Goal: Task Accomplishment & Management: Manage account settings

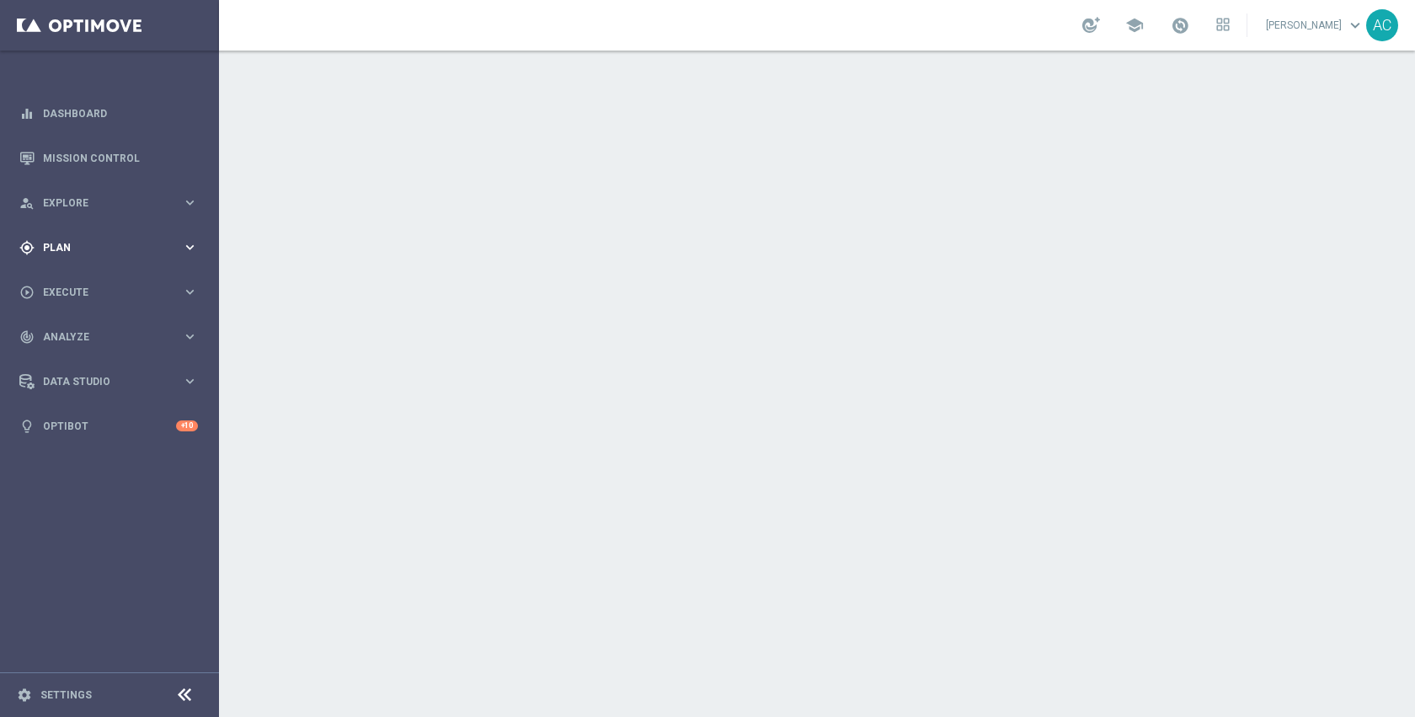
click at [67, 253] on div "gps_fixed Plan" at bounding box center [100, 247] width 163 height 15
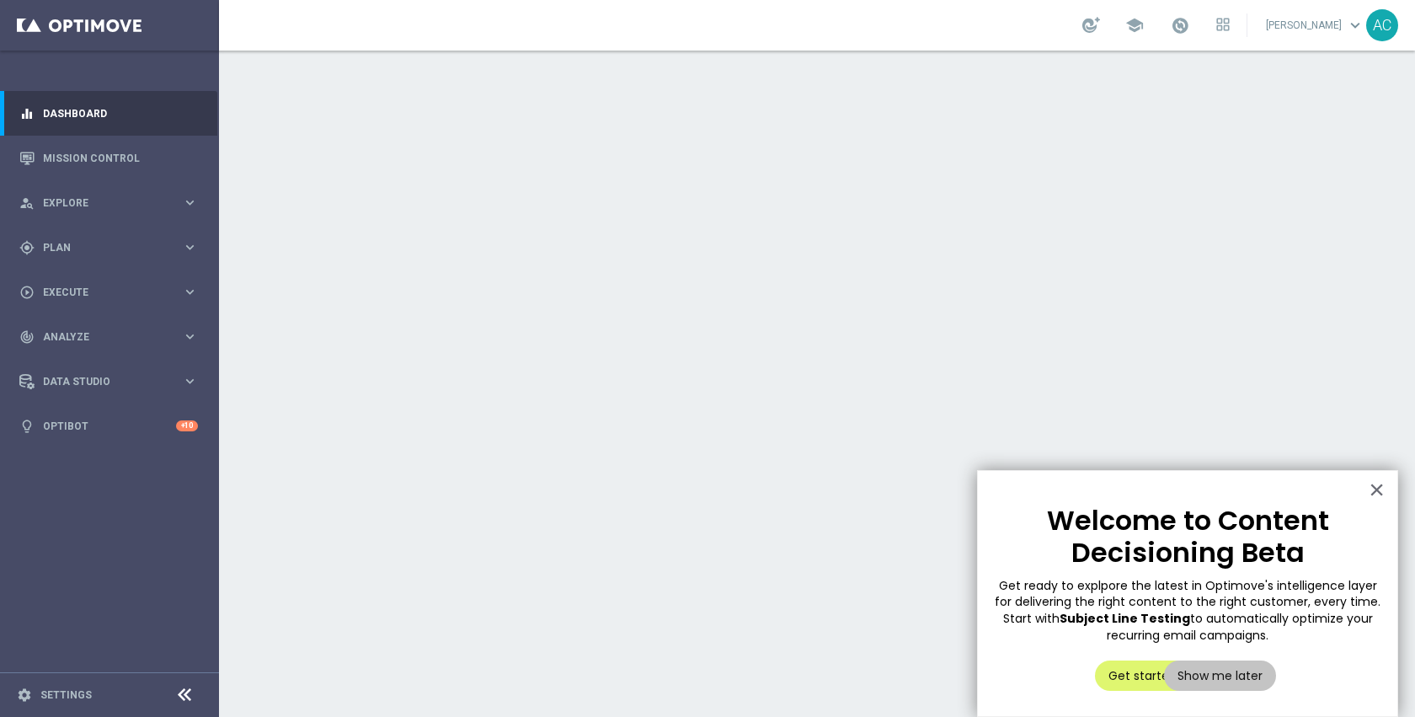
click at [80, 275] on accordion "equalizer Dashboard Mission Control" at bounding box center [108, 269] width 217 height 357
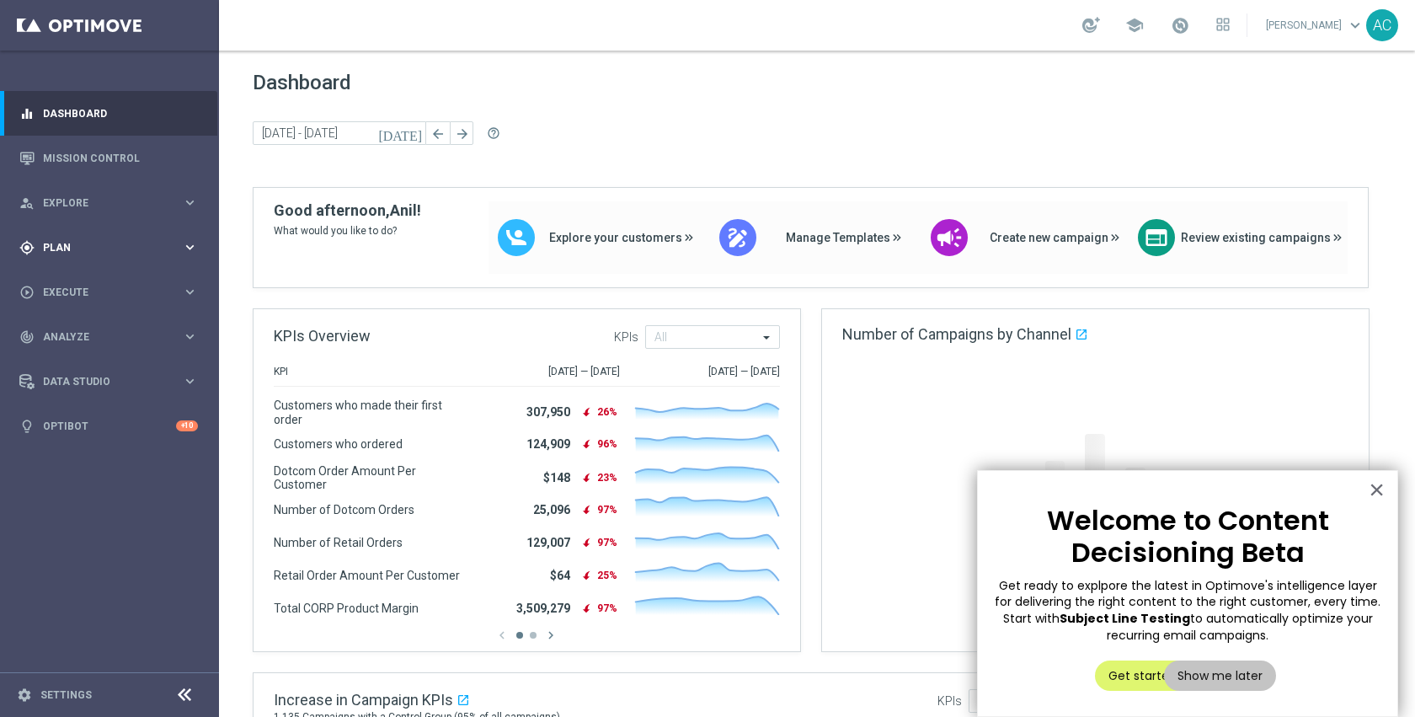
click at [83, 254] on div "gps_fixed Plan" at bounding box center [100, 247] width 163 height 15
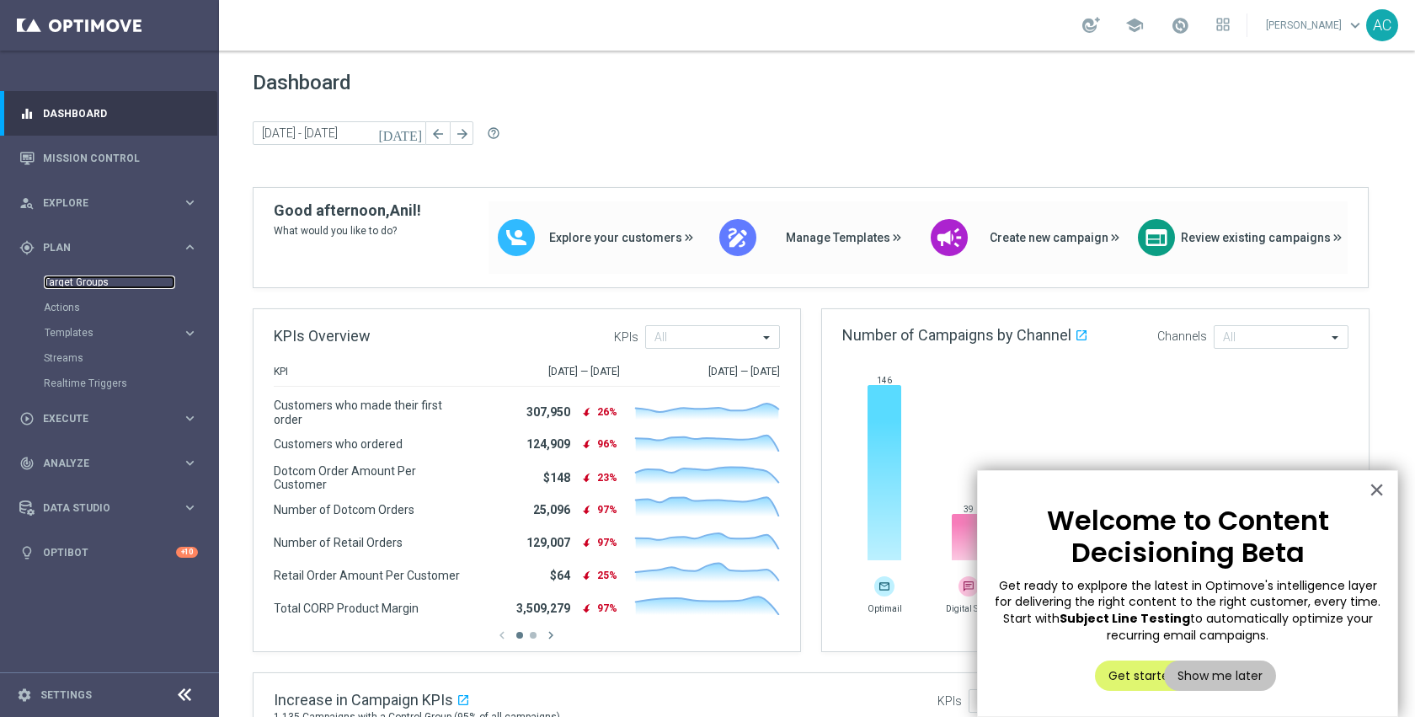
click at [76, 278] on link "Target Groups" at bounding box center [109, 281] width 131 height 13
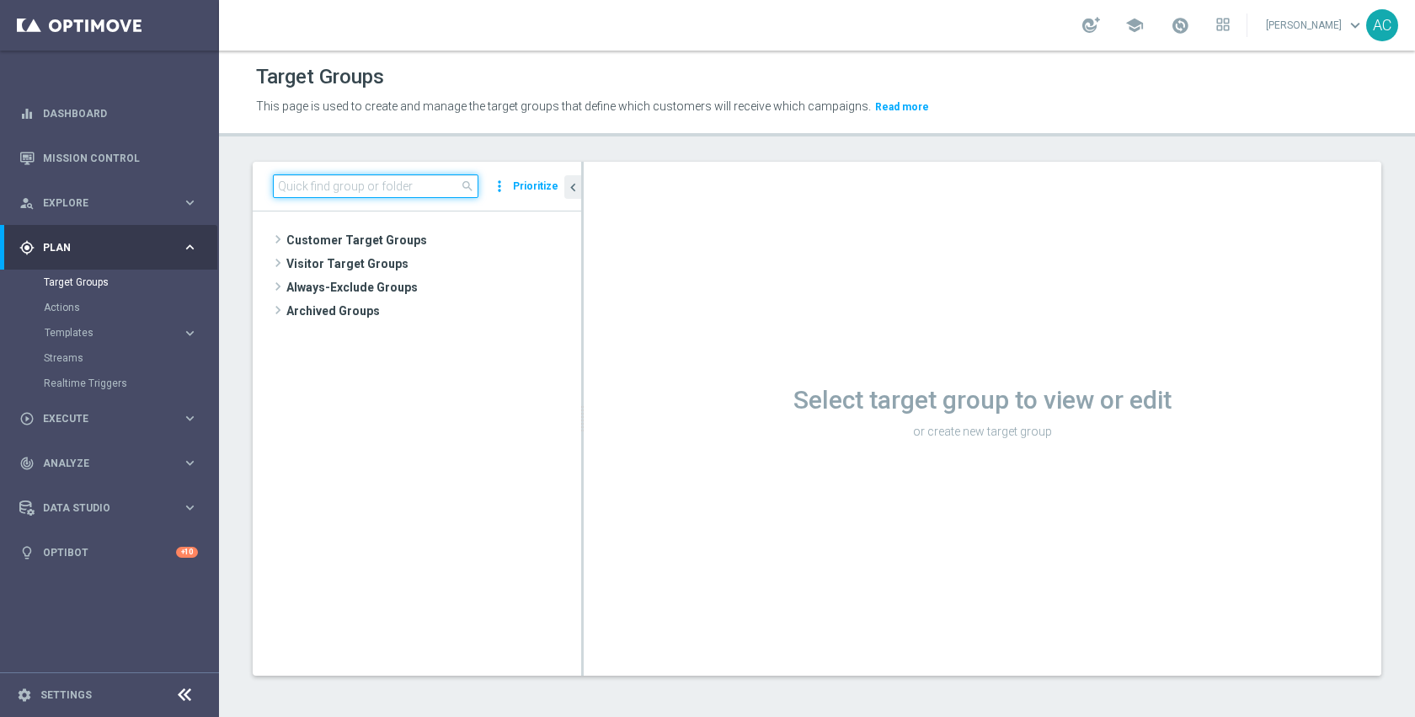
click at [430, 184] on input at bounding box center [376, 186] width 206 height 24
click at [400, 231] on span "Customer Target Groups" at bounding box center [413, 240] width 254 height 24
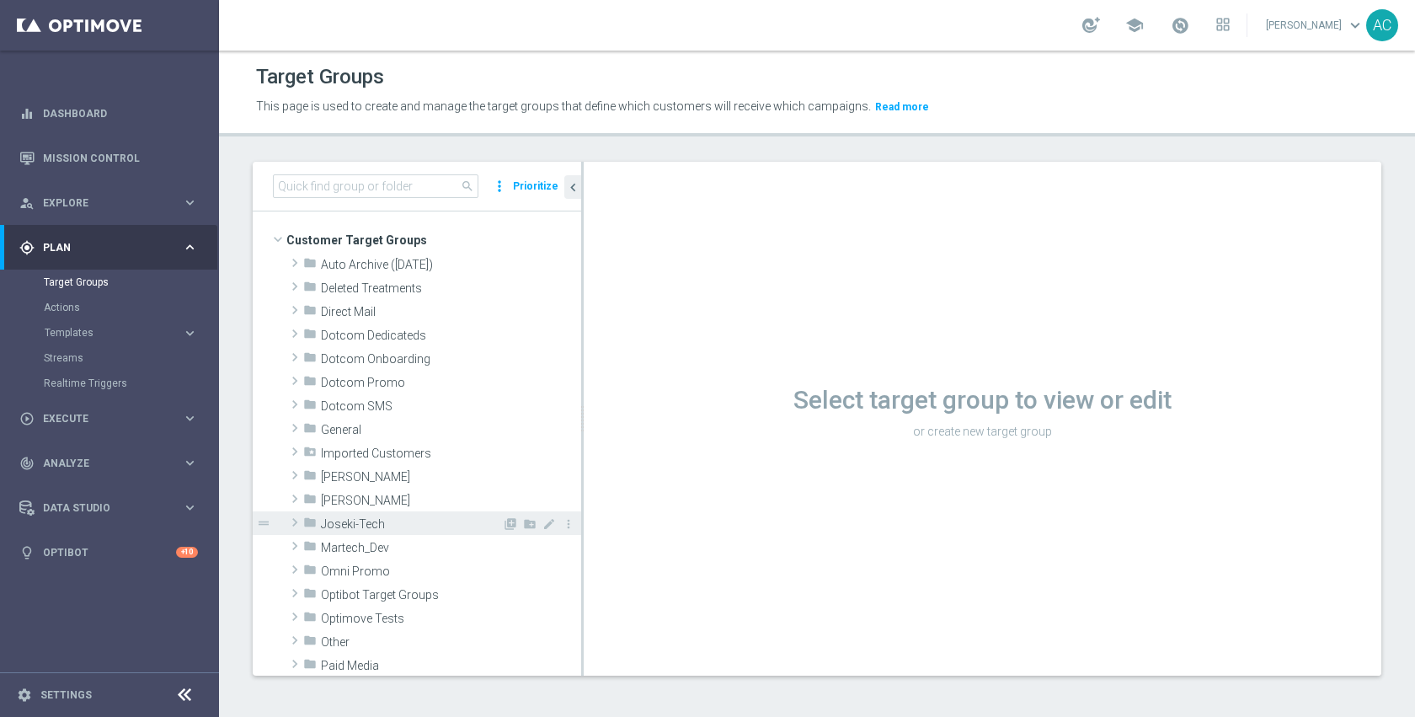
click at [379, 519] on span "Joseki-Tech" at bounding box center [411, 524] width 181 height 14
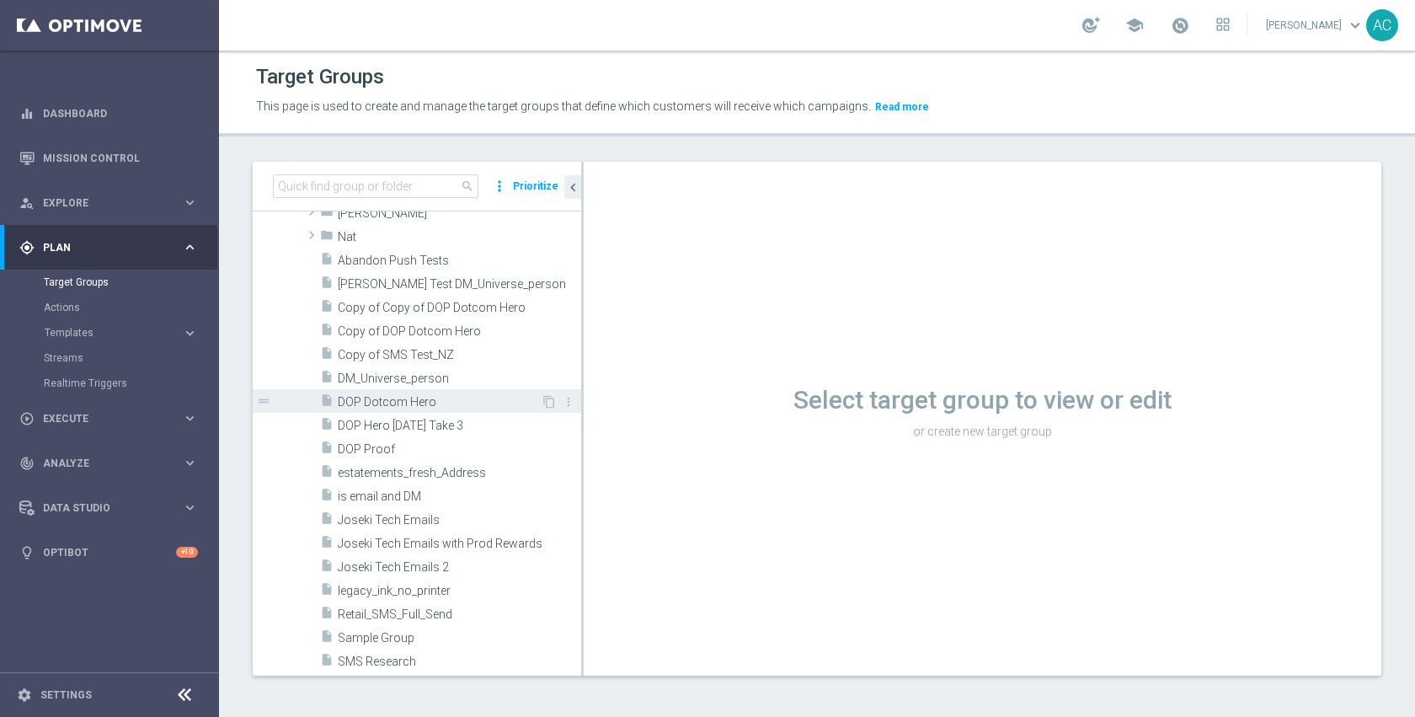
scroll to position [409, 0]
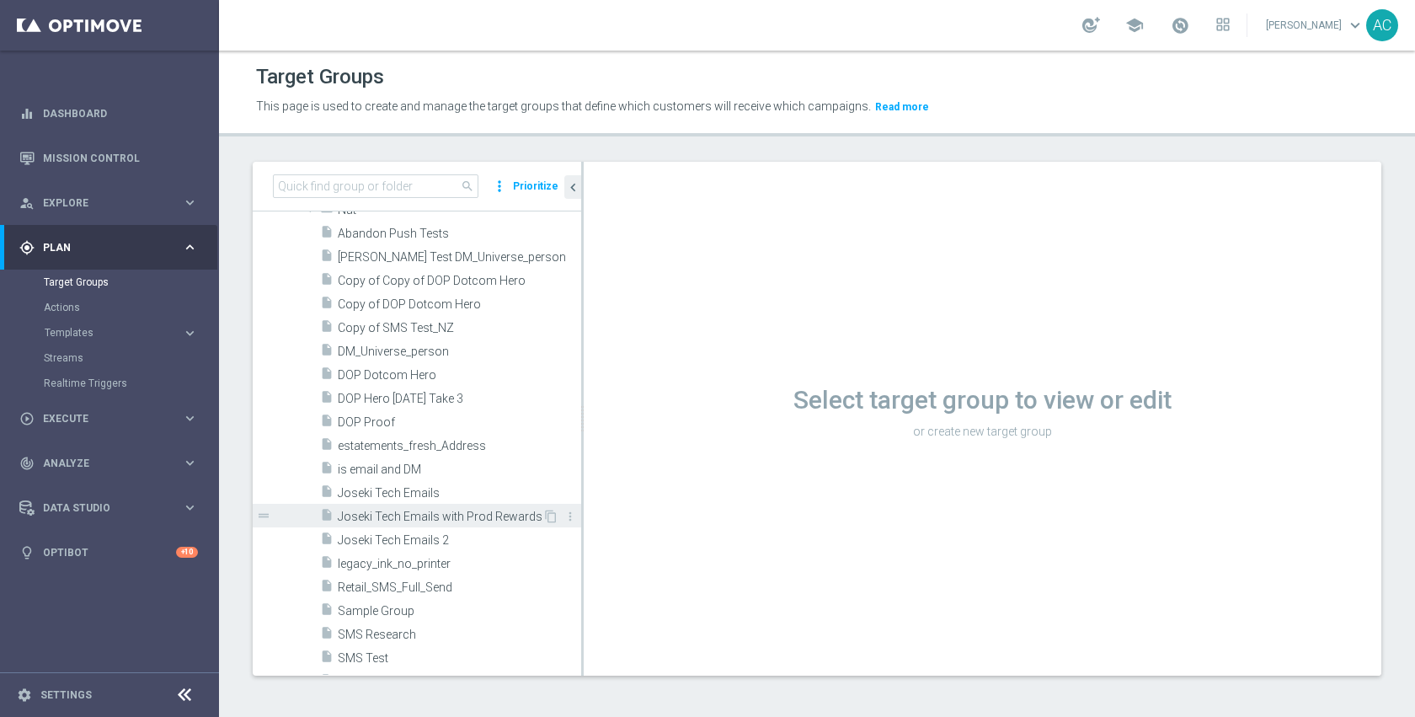
click at [418, 504] on div "insert_drive_file Joseki Tech Emails with Prod Rewards" at bounding box center [431, 516] width 222 height 24
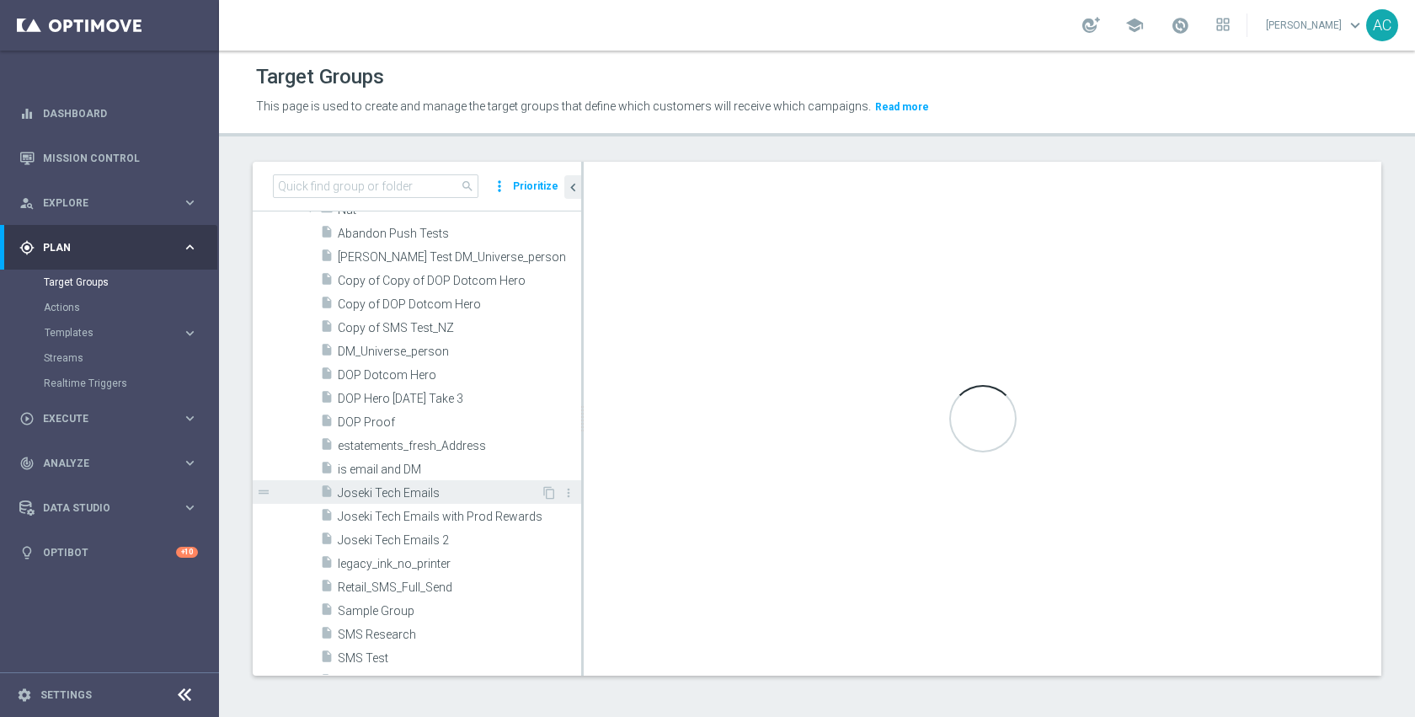
click at [404, 495] on span "Joseki Tech Emails" at bounding box center [439, 493] width 203 height 14
click at [458, 493] on span "Joseki Tech Emails" at bounding box center [439, 493] width 203 height 14
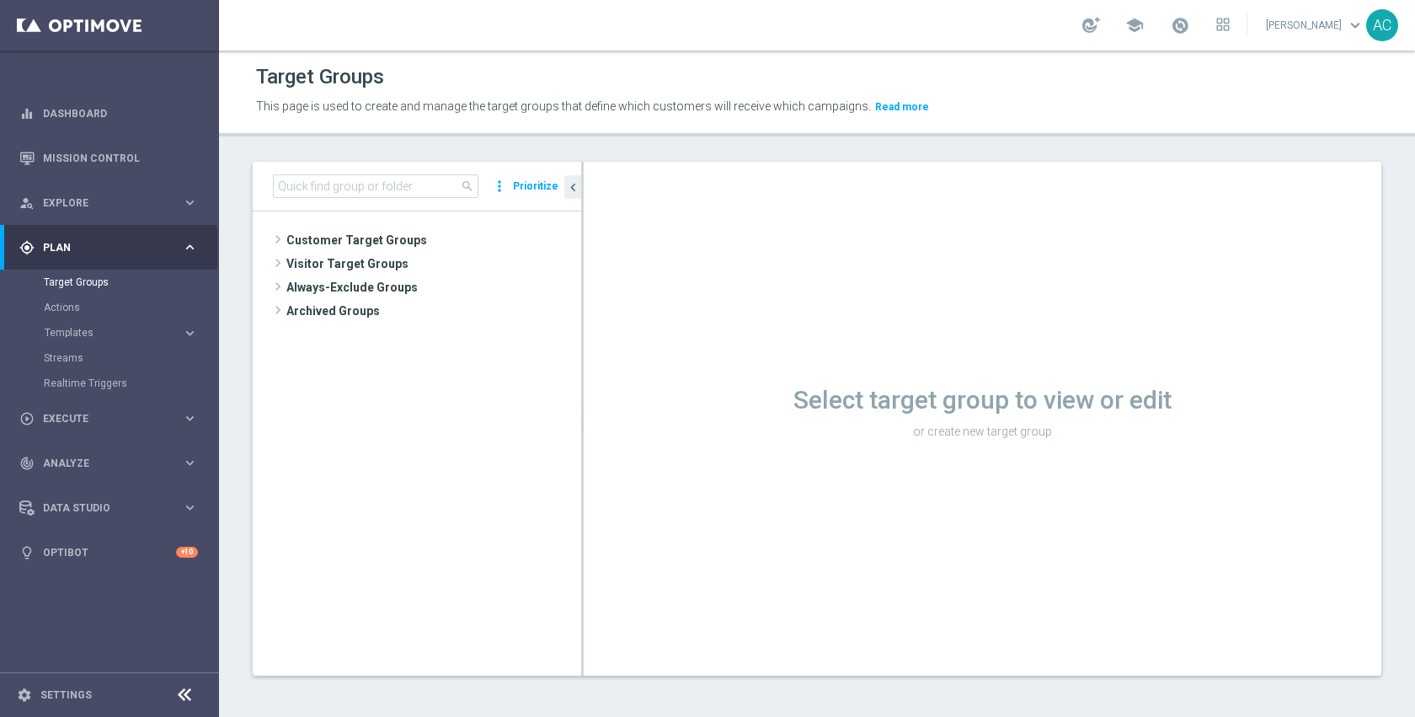
click at [425, 238] on span "Customer Target Groups" at bounding box center [433, 240] width 295 height 24
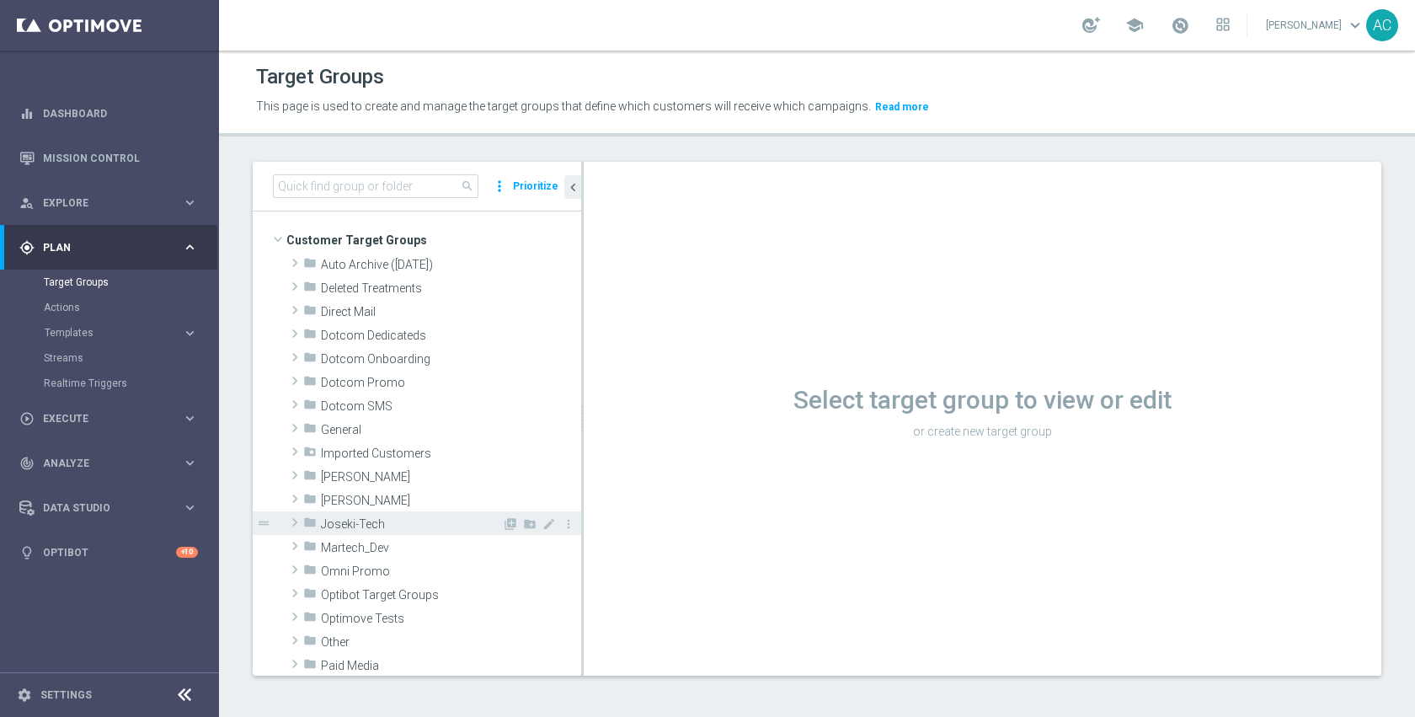
click at [382, 521] on span "Joseki-Tech" at bounding box center [411, 524] width 181 height 14
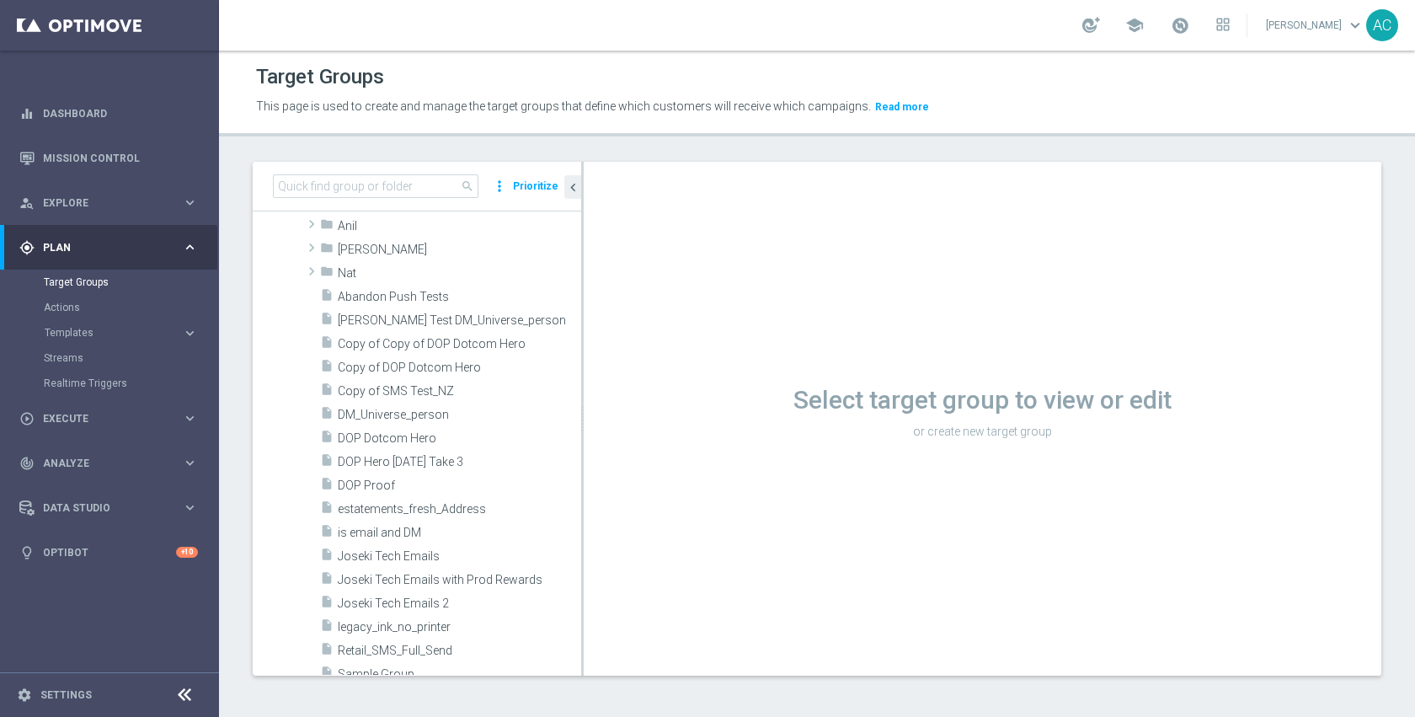
scroll to position [388, 0]
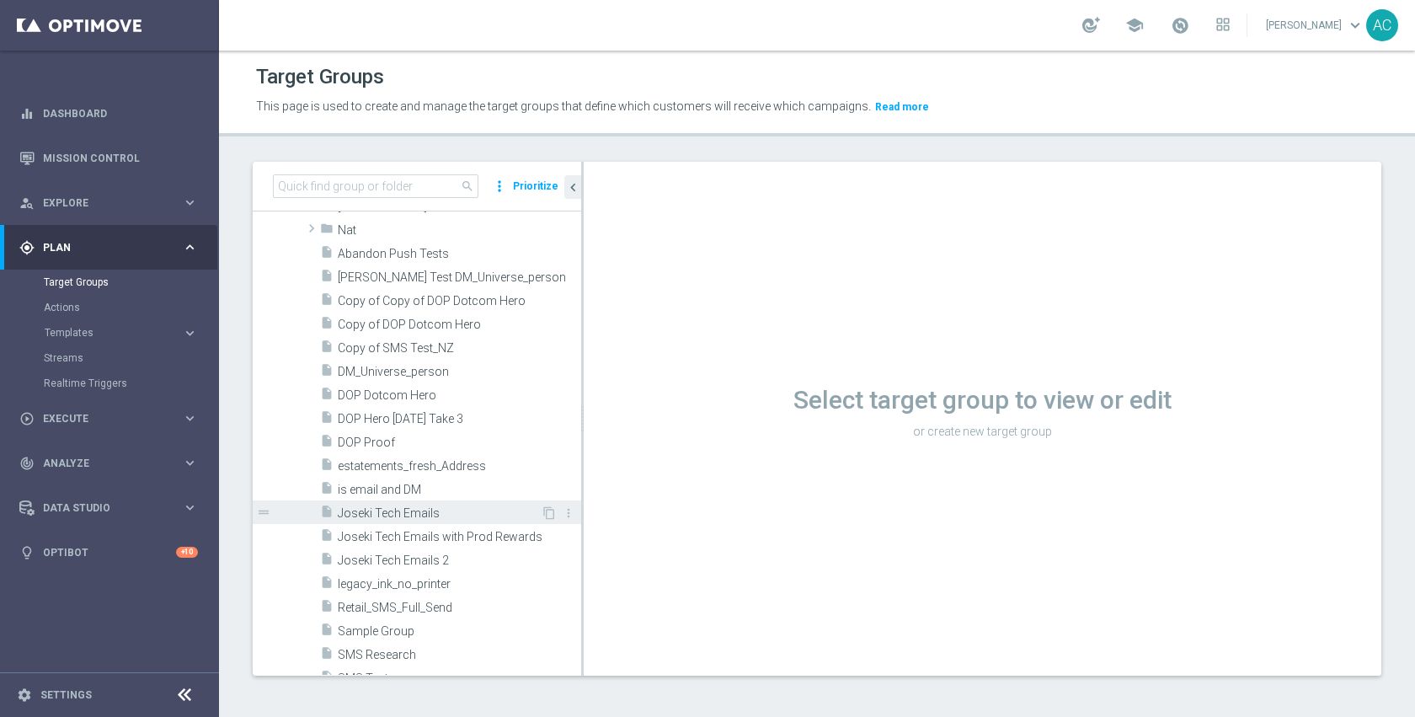
click at [414, 517] on span "Joseki Tech Emails" at bounding box center [439, 513] width 203 height 14
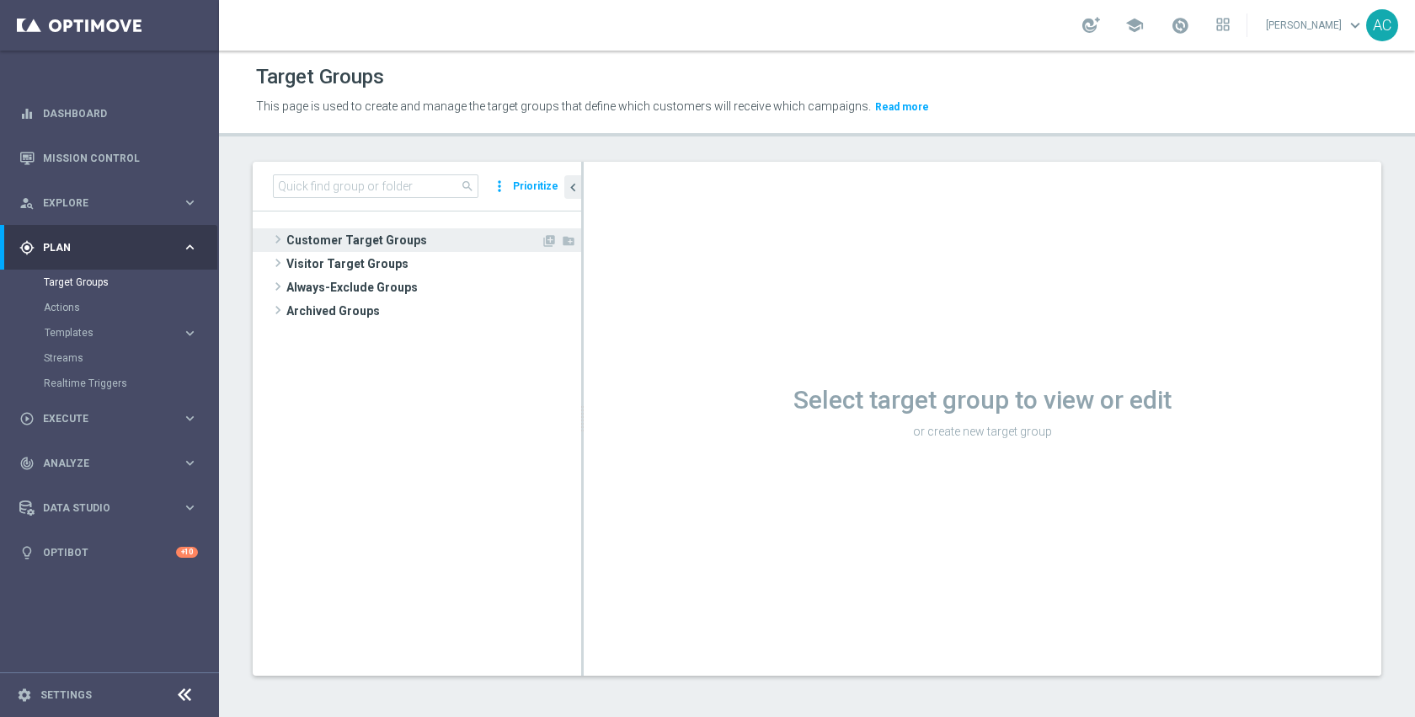
click at [361, 246] on span "Customer Target Groups" at bounding box center [413, 240] width 254 height 24
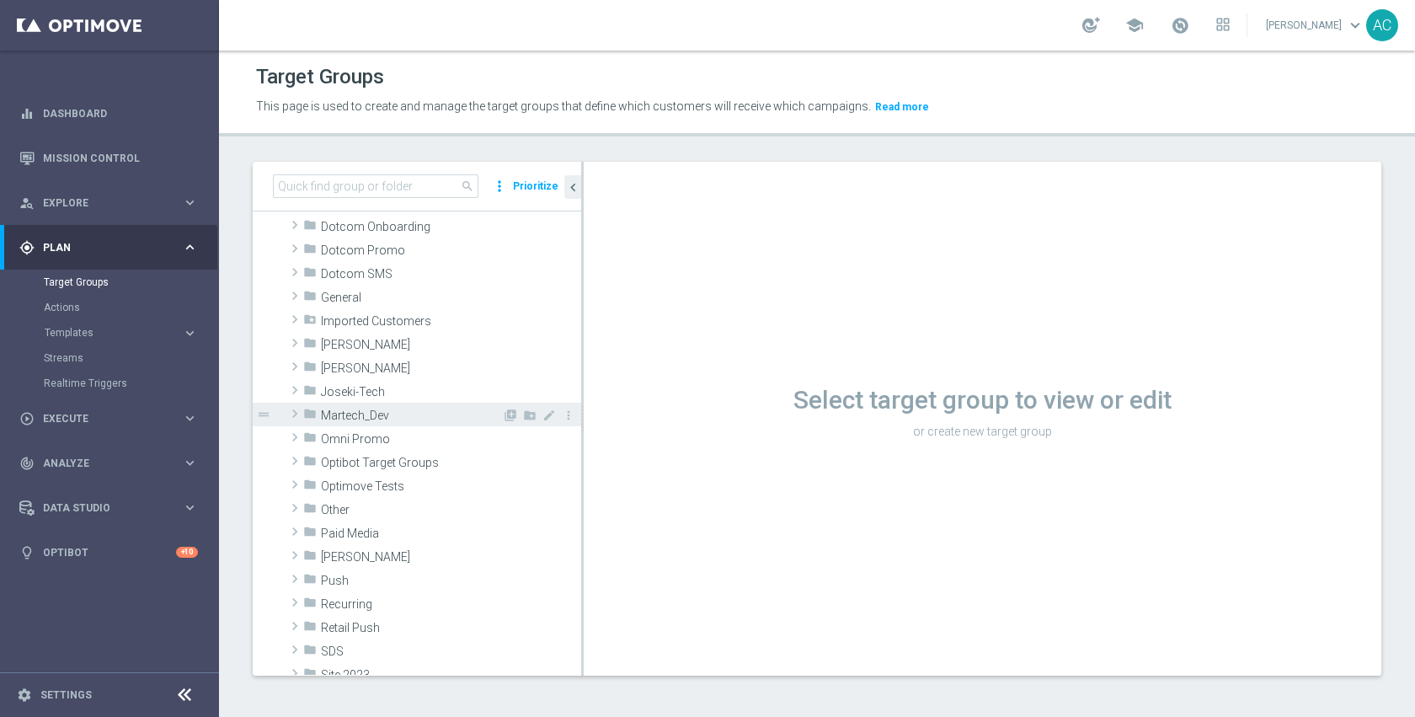
scroll to position [131, 0]
click at [397, 389] on span "Joseki-Tech" at bounding box center [411, 393] width 181 height 14
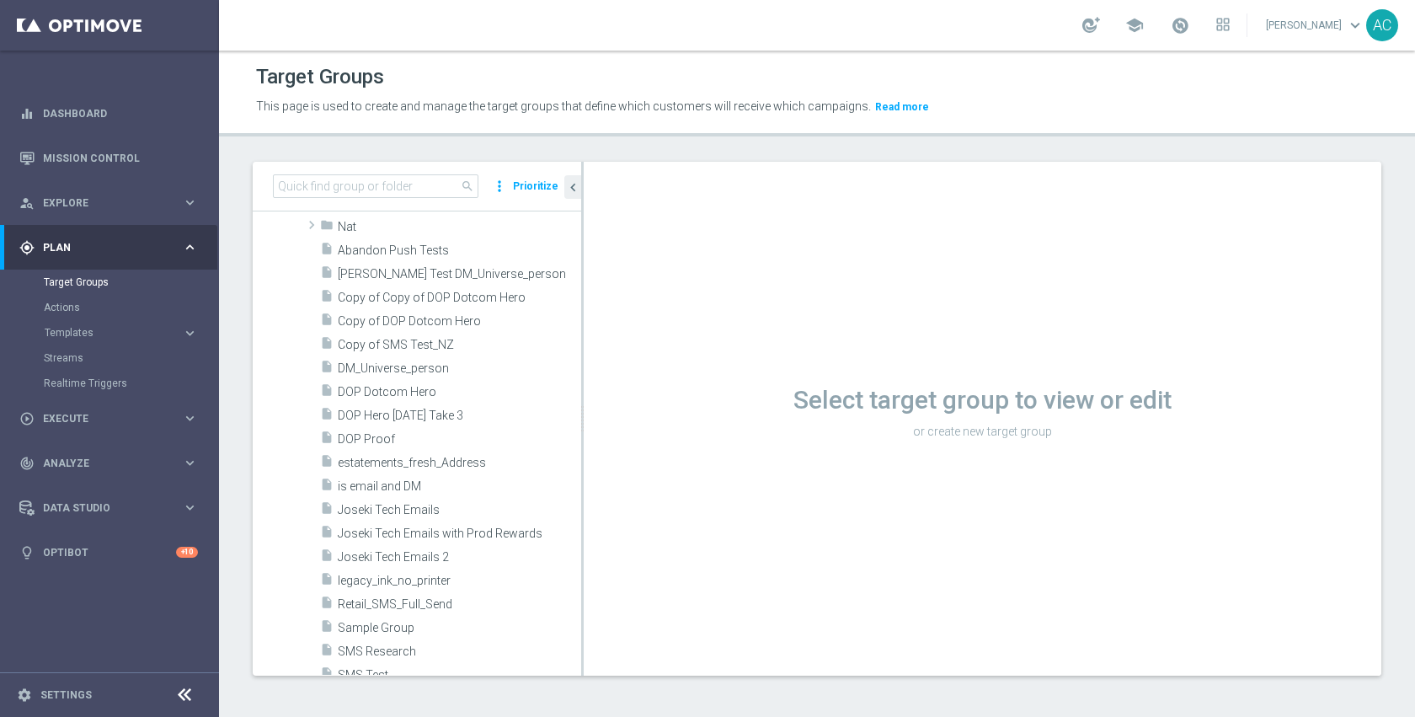
scroll to position [395, 0]
click at [413, 504] on span "Joseki Tech Emails" at bounding box center [439, 507] width 203 height 14
